Goal: Find specific page/section: Find specific page/section

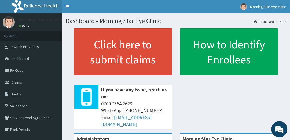
drag, startPoint x: 215, startPoint y: 9, endPoint x: 185, endPoint y: 12, distance: 29.9
click at [182, 2] on nav "Toggle navigation Morning star eye clinic Morning star eye clinic - [EMAIL_ADDR…" at bounding box center [176, 6] width 228 height 13
click at [17, 82] on span "Claims" at bounding box center [17, 82] width 10 height 5
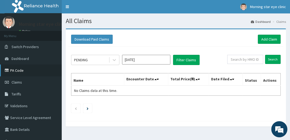
click at [23, 73] on link "PA Code" at bounding box center [31, 70] width 62 height 12
